Goal: Go to known website: Go to known website

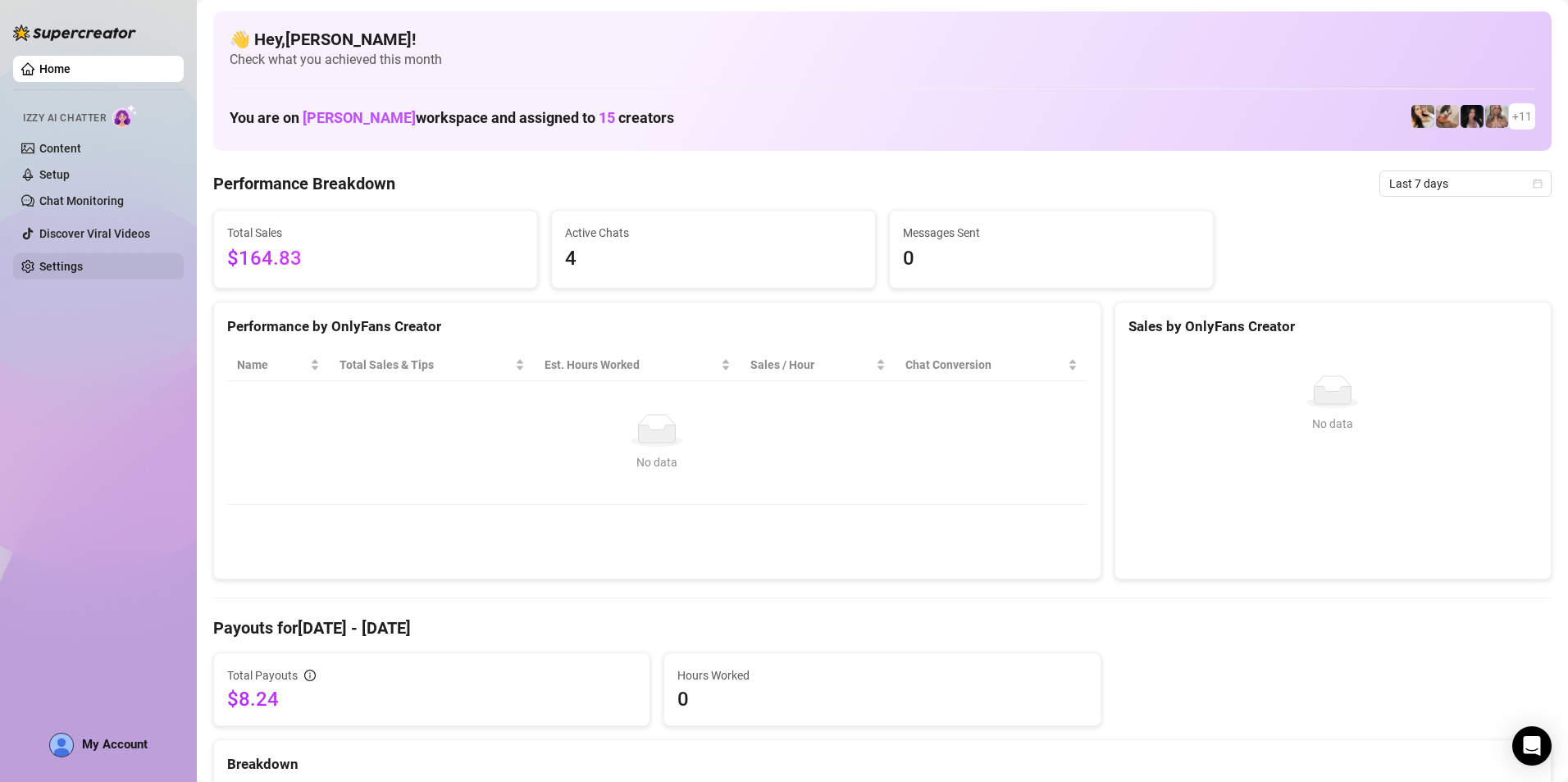
click at [48, 268] on link "Settings" at bounding box center [61, 266] width 43 height 13
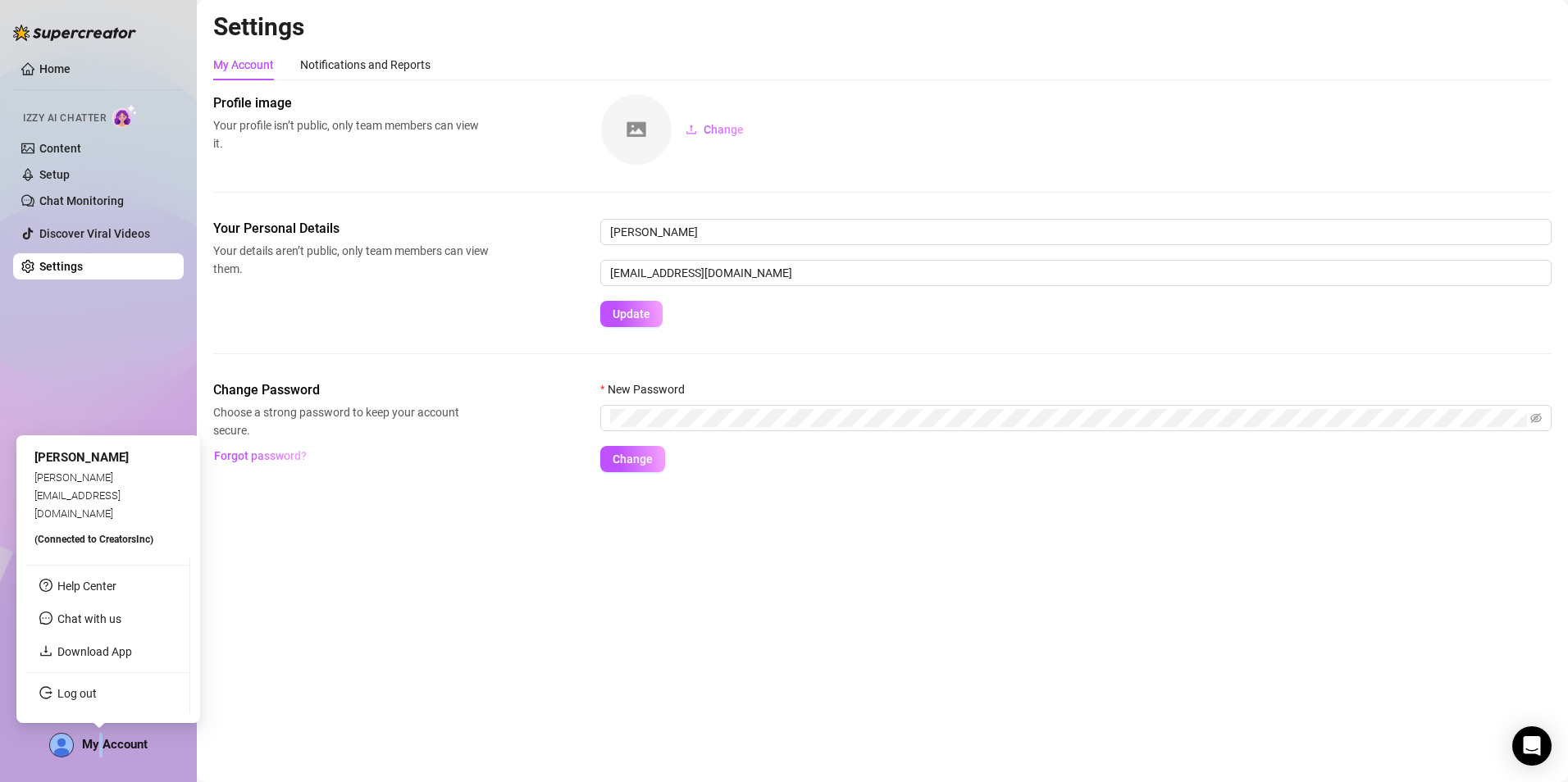
click at [102, 742] on span "My Account" at bounding box center [114, 744] width 66 height 14
click at [76, 697] on link "Log out" at bounding box center [77, 693] width 40 height 13
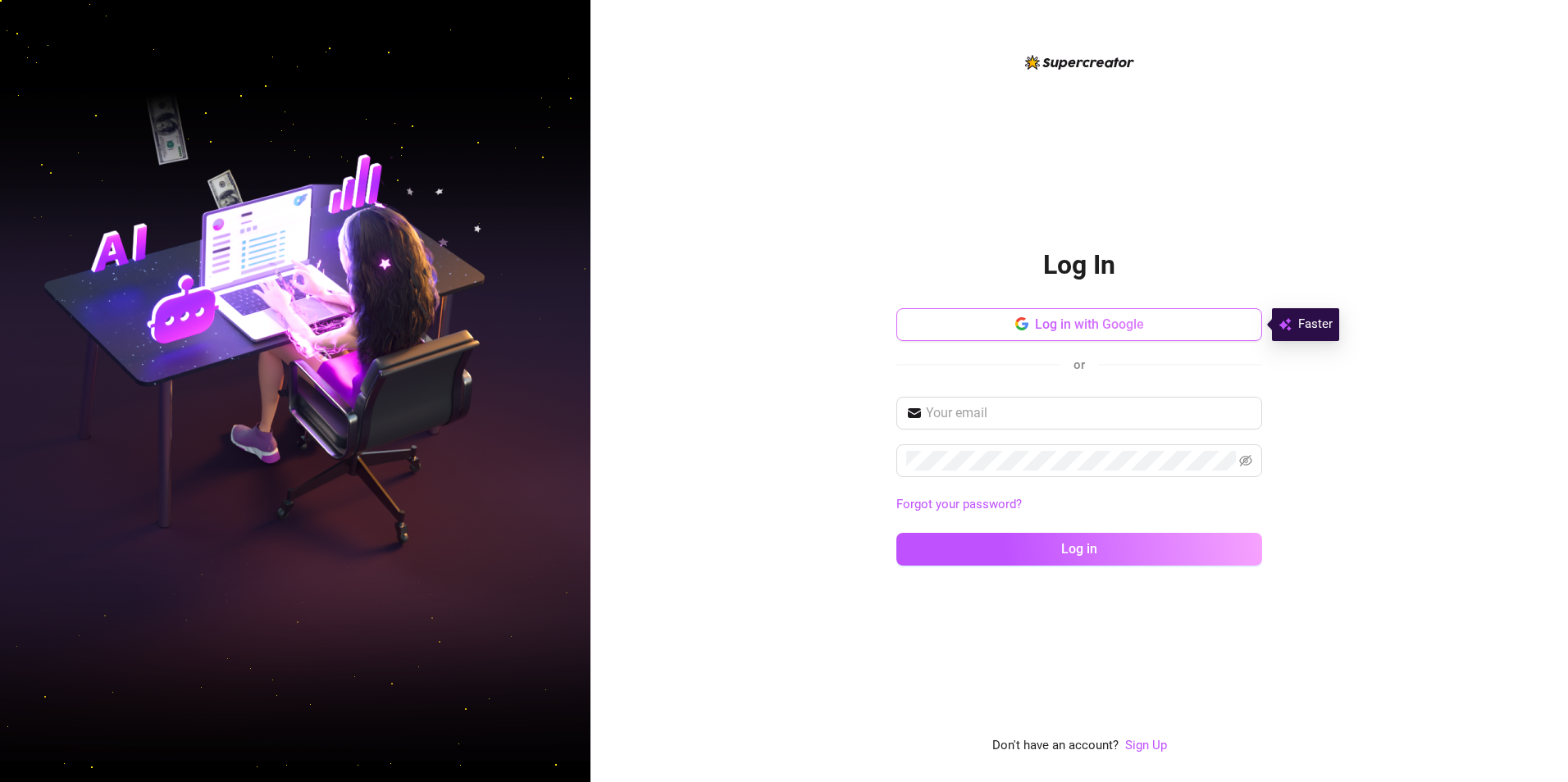
click at [1093, 323] on span "Log in with Google" at bounding box center [1088, 323] width 109 height 15
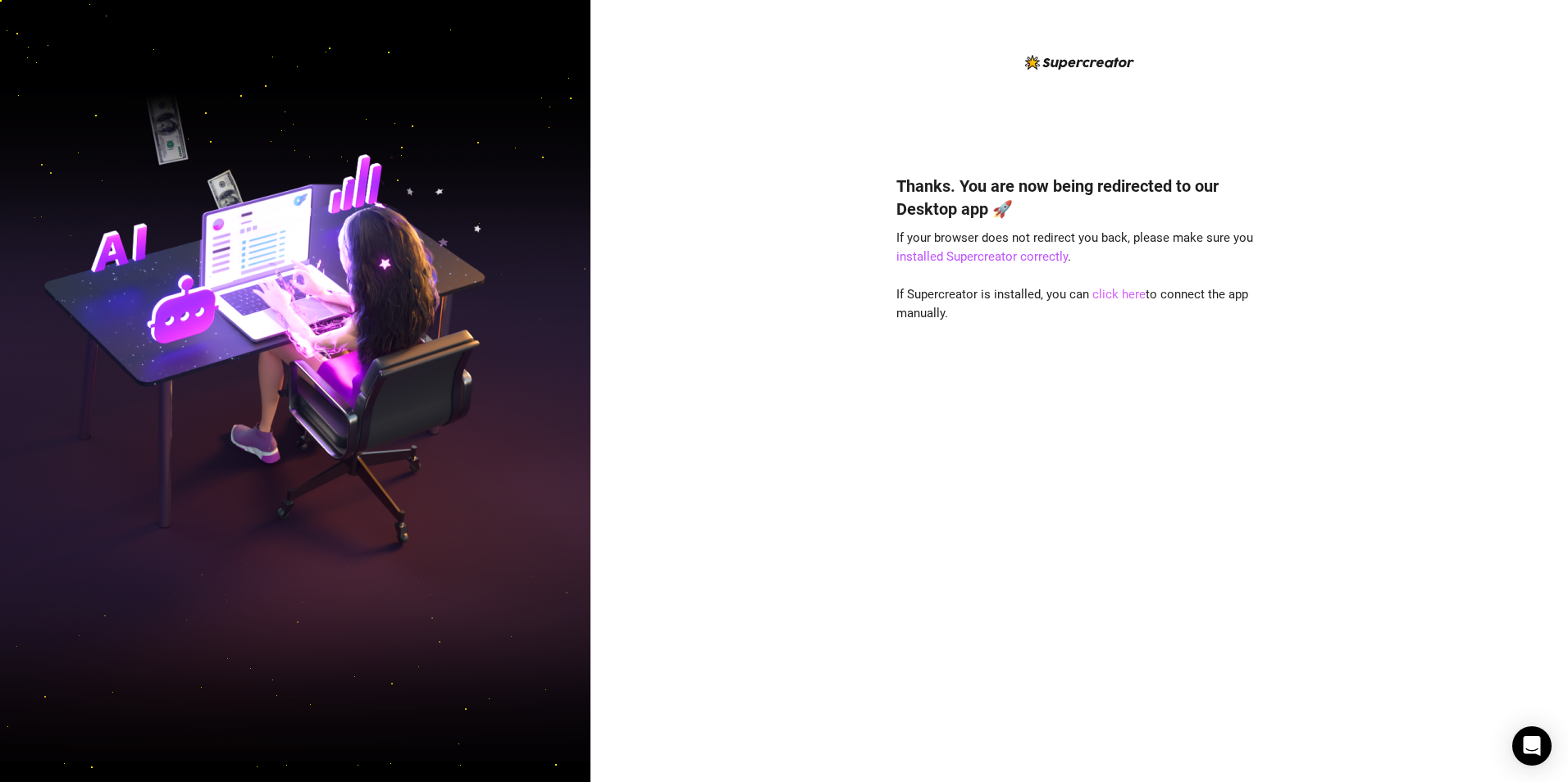
click at [1118, 293] on link "click here" at bounding box center [1118, 294] width 53 height 14
click at [1121, 293] on link "click here" at bounding box center [1118, 294] width 53 height 14
click at [1028, 536] on div "Thanks. You are now being redirected to our Desktop app 🚀 If your browser does …" at bounding box center [1079, 454] width 366 height 603
